Goal: Information Seeking & Learning: Learn about a topic

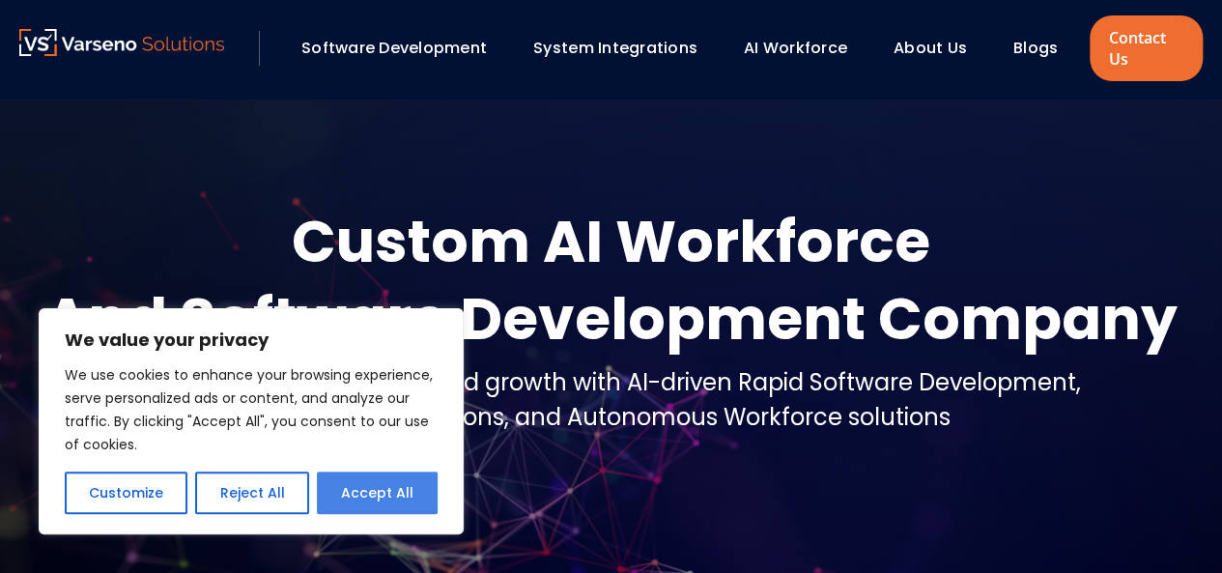
click at [392, 499] on button "Accept All" at bounding box center [377, 492] width 121 height 42
checkbox input "true"
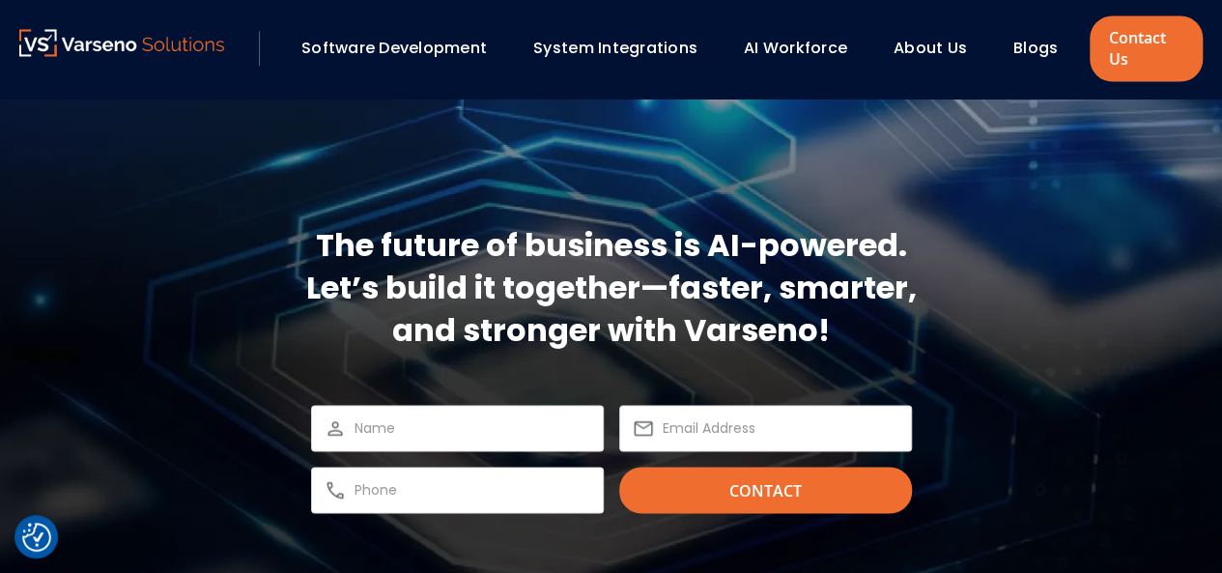
scroll to position [5411, 0]
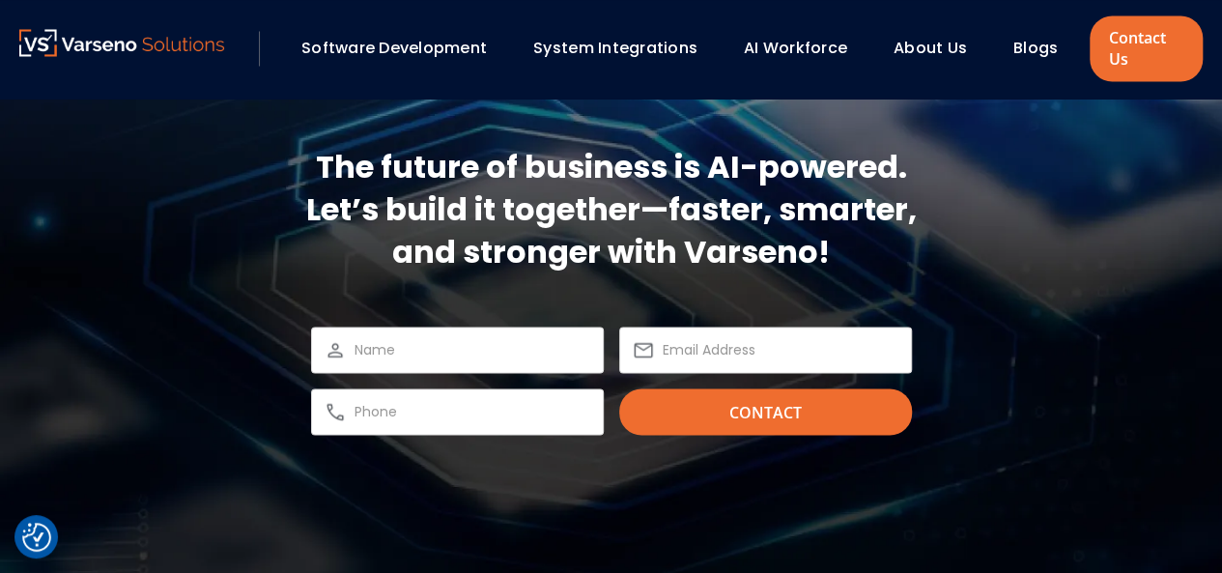
click at [524, 329] on div at bounding box center [457, 349] width 293 height 46
drag, startPoint x: 360, startPoint y: 330, endPoint x: 370, endPoint y: 349, distance: 20.7
click at [370, 349] on div at bounding box center [457, 349] width 293 height 46
click at [370, 349] on input "text" at bounding box center [472, 349] width 237 height 23
click at [707, 341] on input "email" at bounding box center [781, 349] width 237 height 23
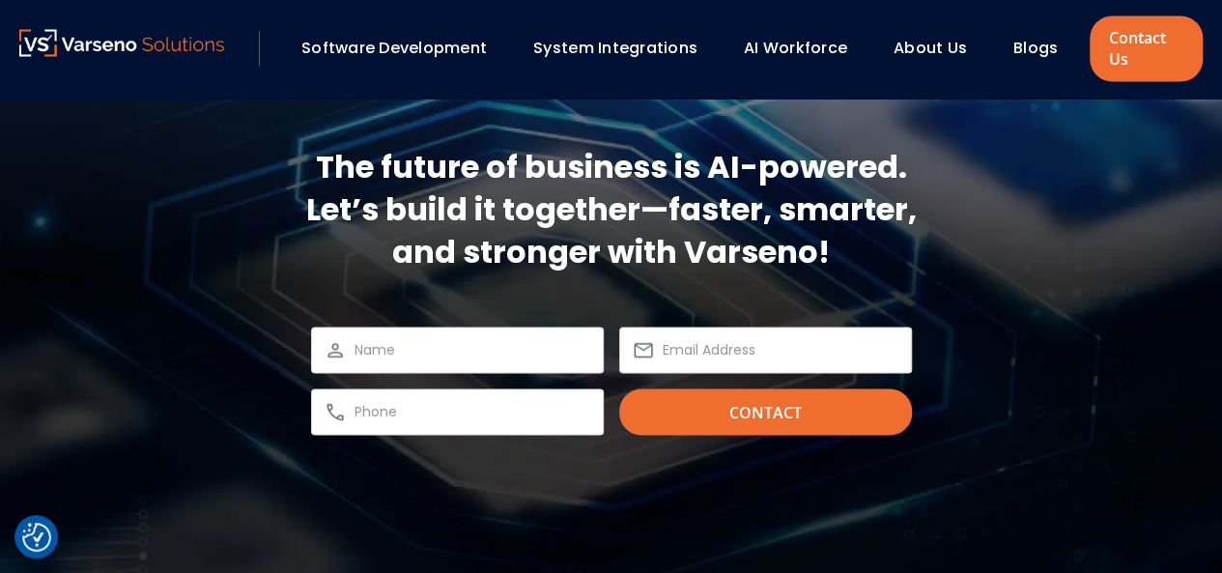
click at [424, 441] on div "The future of business is AI-powered. Let’s build it together—faster, smarter, …" at bounding box center [611, 289] width 1222 height 573
click at [457, 412] on input "text" at bounding box center [472, 411] width 237 height 23
click at [1119, 446] on div "The future of business is AI-powered. Let’s build it together—faster, smarter, …" at bounding box center [611, 289] width 1222 height 573
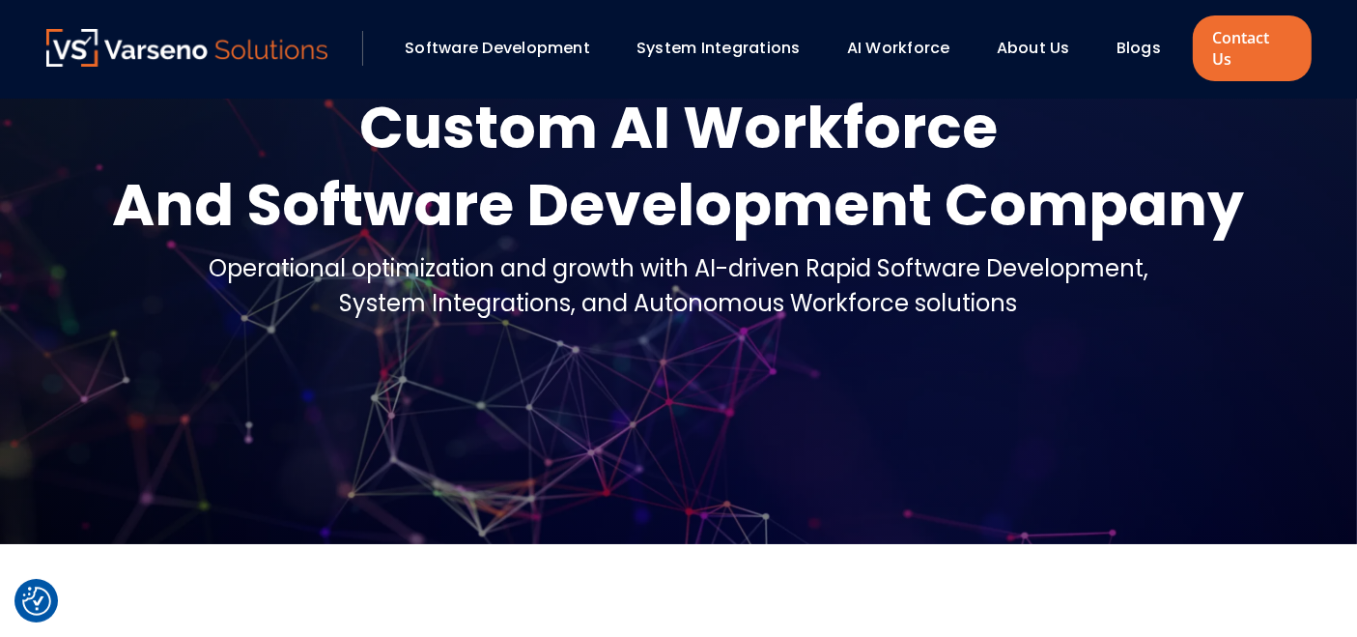
scroll to position [0, 0]
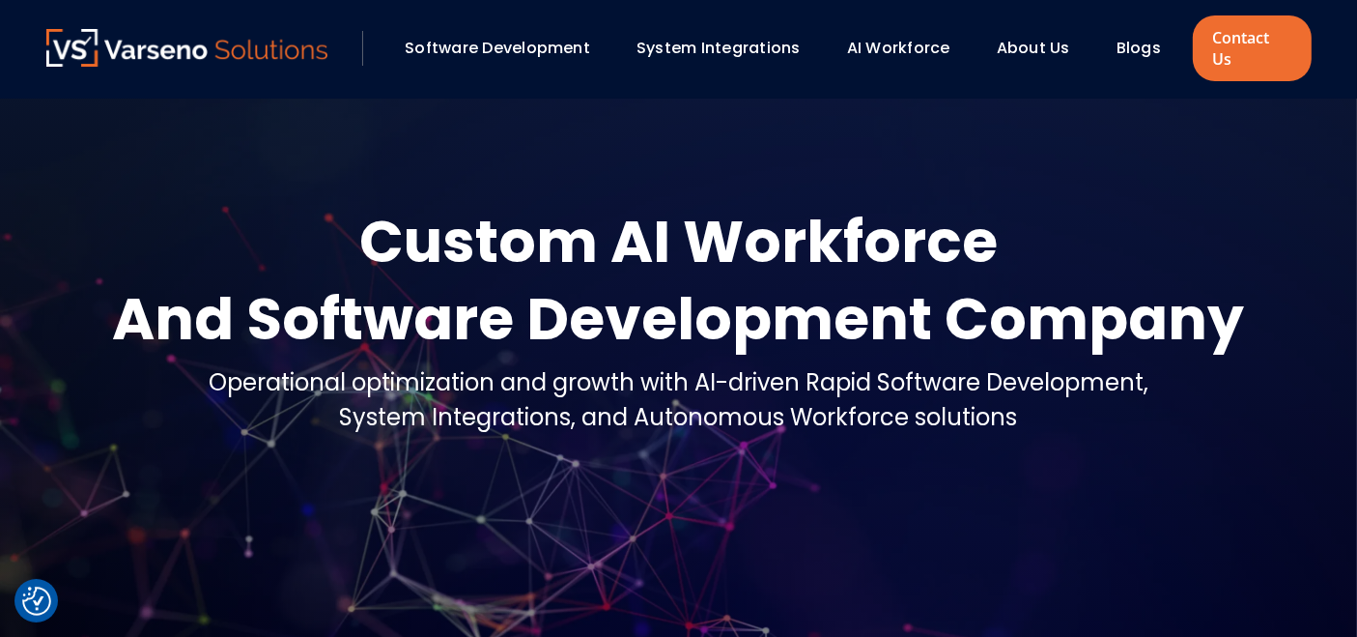
click at [896, 37] on link "AI Workforce" at bounding box center [898, 48] width 103 height 22
